Goal: Find specific page/section: Find specific page/section

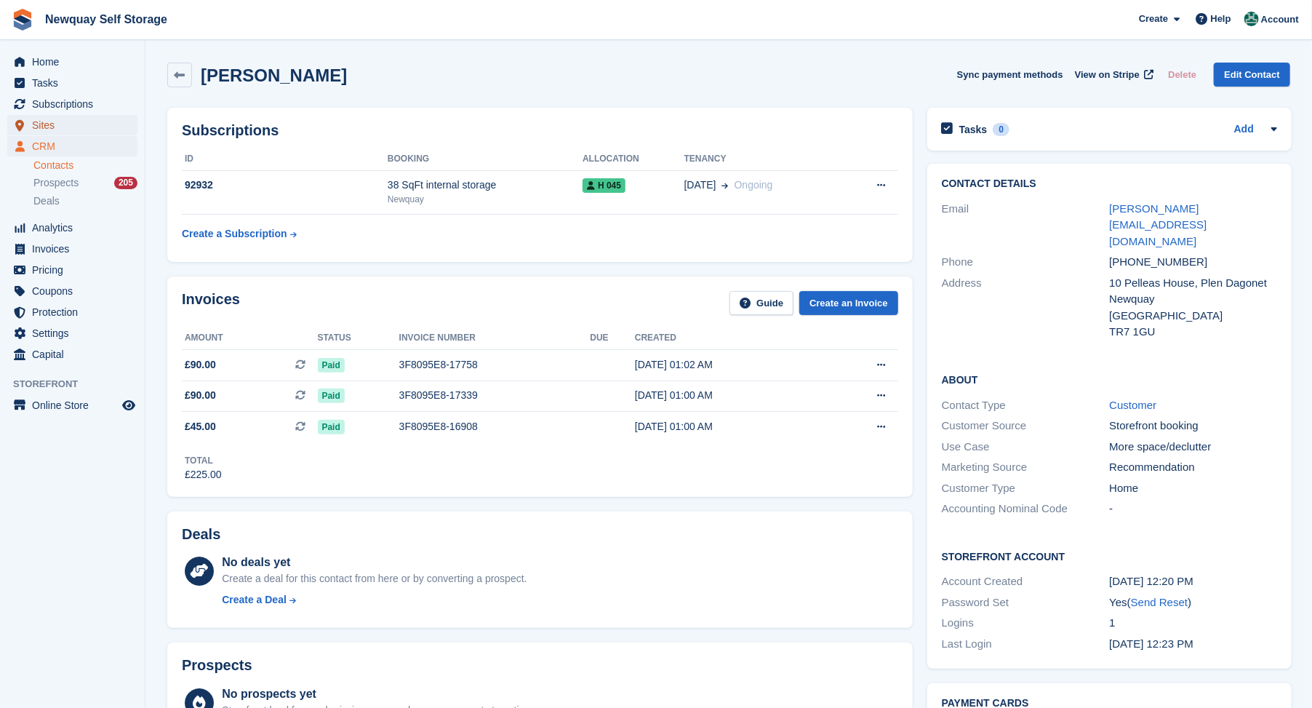
click at [49, 127] on span "Sites" at bounding box center [75, 125] width 87 height 20
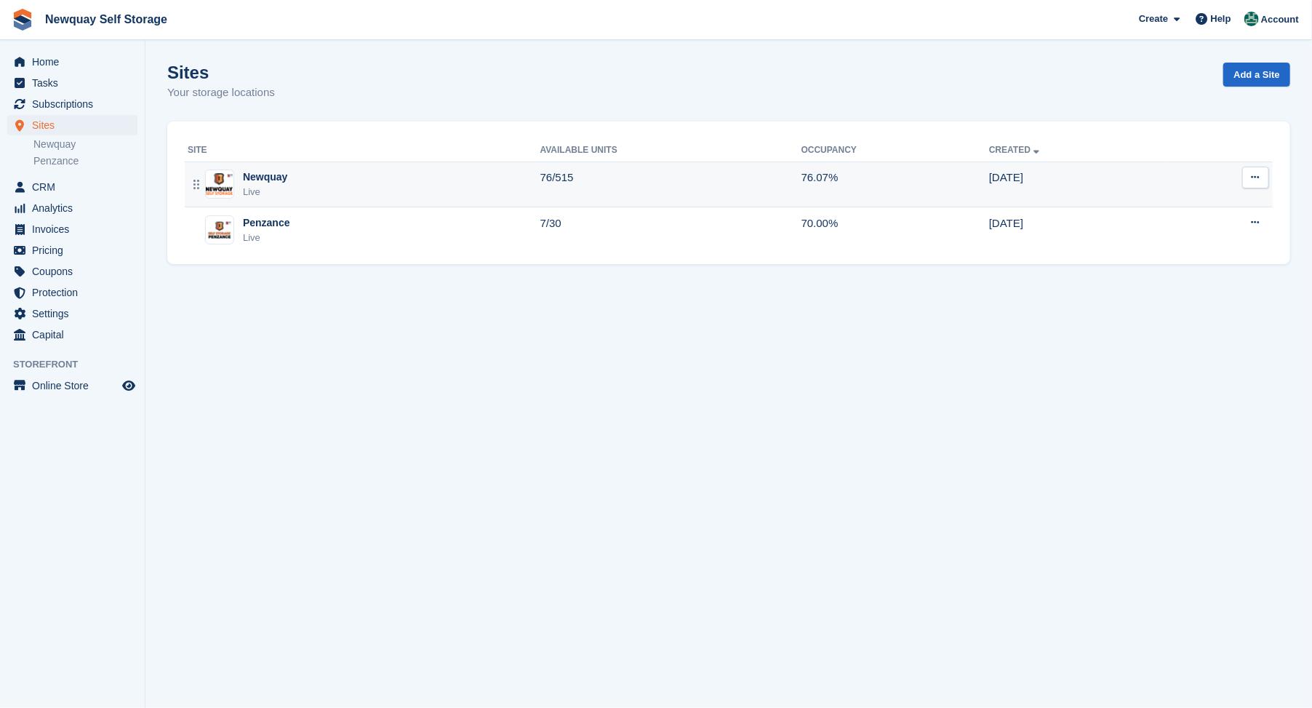
click at [255, 176] on div "Newquay" at bounding box center [265, 176] width 44 height 15
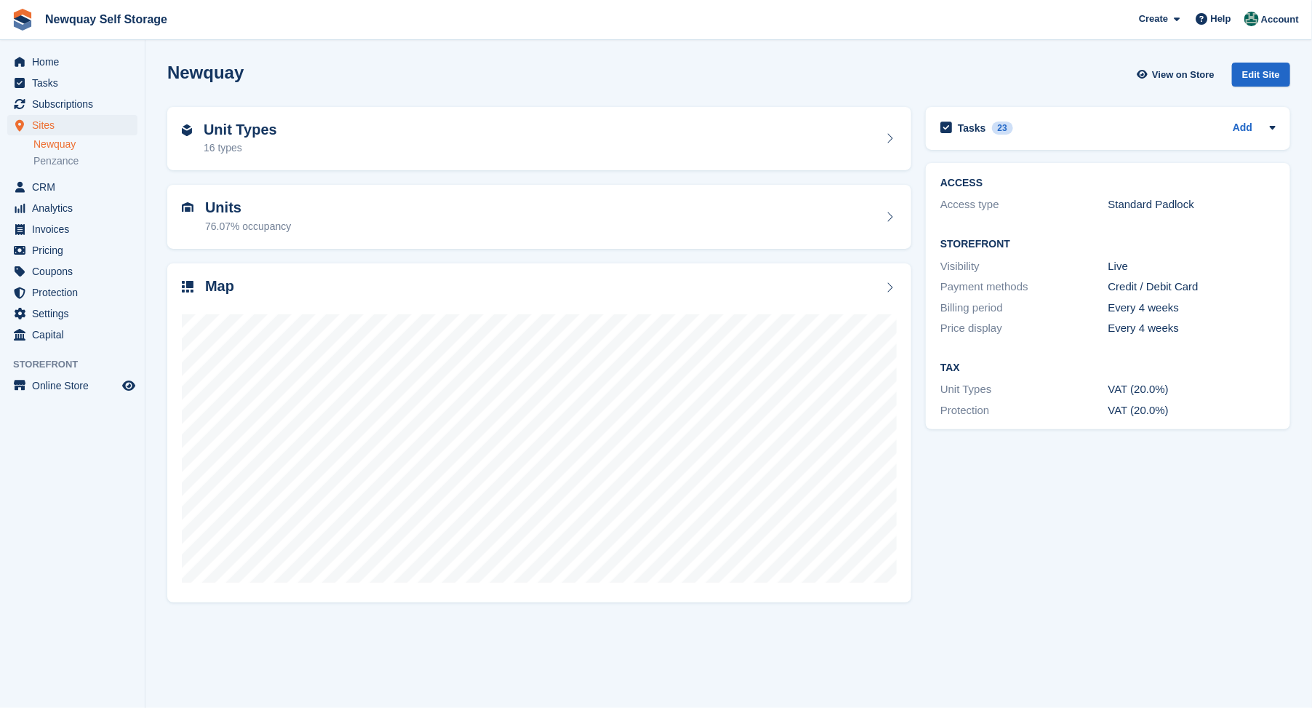
click at [1295, 317] on div "ACCESS Access type Standard Padlock Storefront Visibility Live Payment methods …" at bounding box center [1107, 296] width 379 height 281
